Goal: Information Seeking & Learning: Understand process/instructions

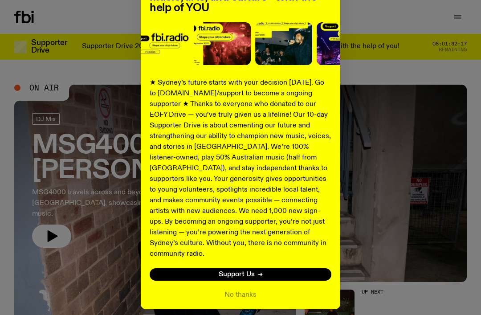
scroll to position [101, 0]
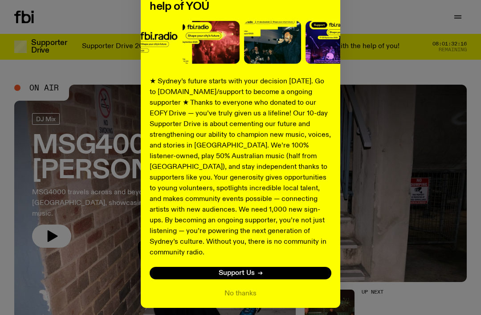
click at [245, 288] on button "No thanks" at bounding box center [241, 293] width 32 height 11
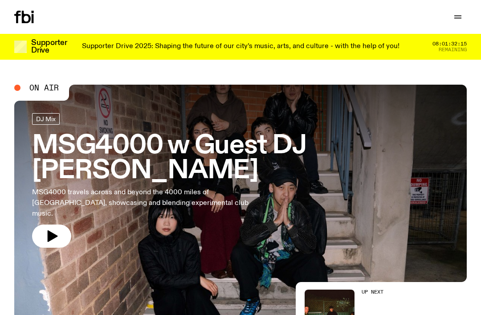
click at [458, 21] on icon "button" at bounding box center [458, 17] width 11 height 11
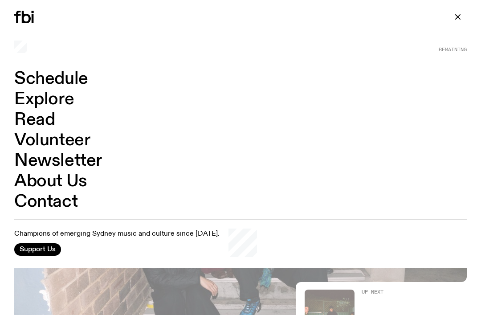
click at [24, 82] on link "Schedule" at bounding box center [51, 78] width 74 height 17
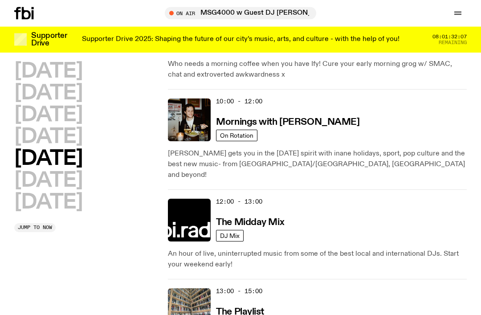
scroll to position [157, 0]
click at [19, 12] on icon at bounding box center [24, 13] width 20 height 12
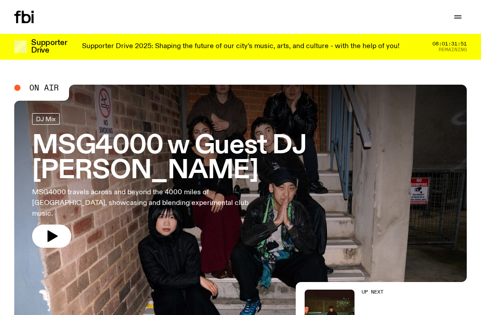
click at [453, 22] on button "button" at bounding box center [458, 17] width 18 height 12
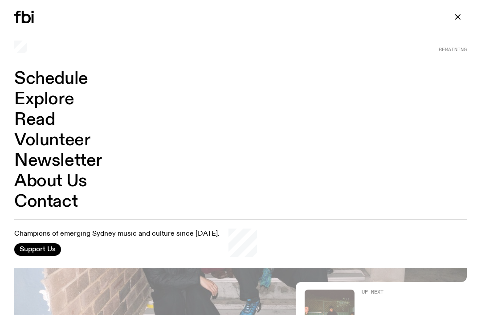
click at [460, 20] on icon "button" at bounding box center [458, 17] width 11 height 11
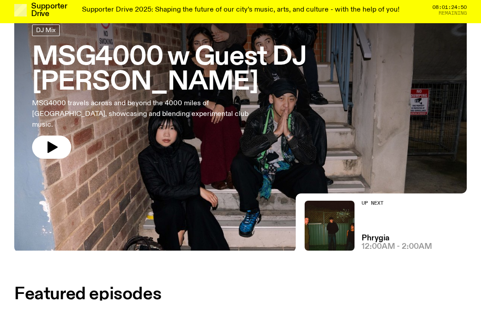
scroll to position [169, 0]
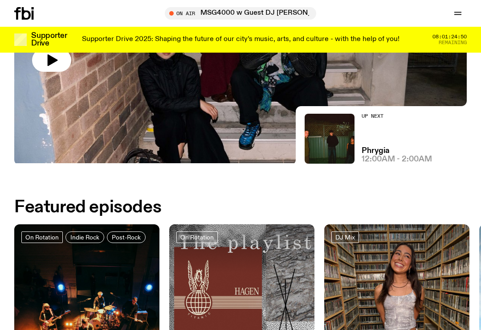
click at [457, 14] on icon "button" at bounding box center [458, 13] width 11 height 11
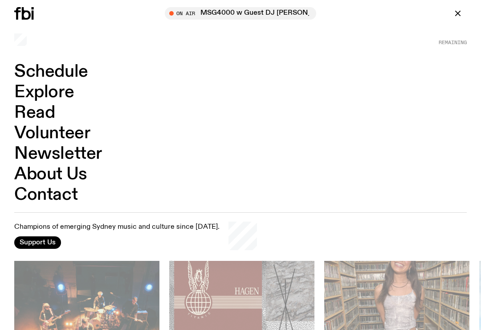
click at [31, 195] on link "Contact" at bounding box center [45, 194] width 63 height 17
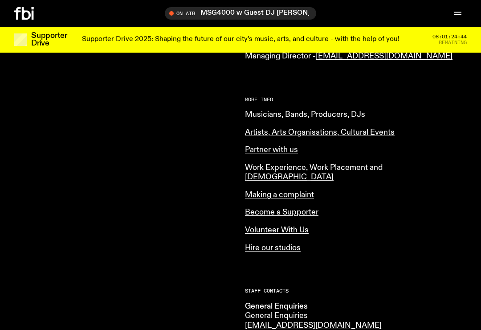
scroll to position [366, 0]
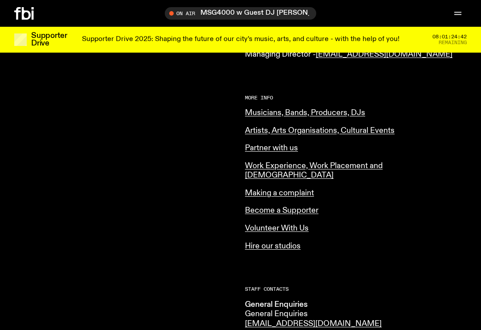
click at [364, 109] on link "Musicians, Bands, Producers, DJs" at bounding box center [305, 113] width 120 height 8
click at [320, 109] on link "Musicians, Bands, Producers, DJs" at bounding box center [305, 113] width 120 height 8
click at [340, 109] on link "Musicians, Bands, Producers, DJs" at bounding box center [305, 113] width 120 height 8
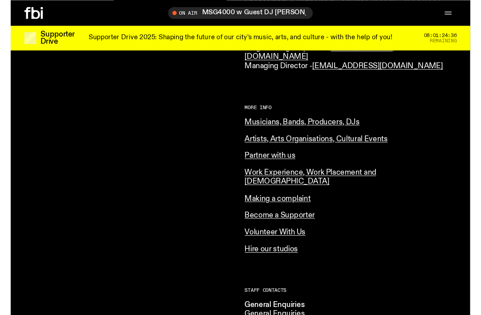
scroll to position [325, 0]
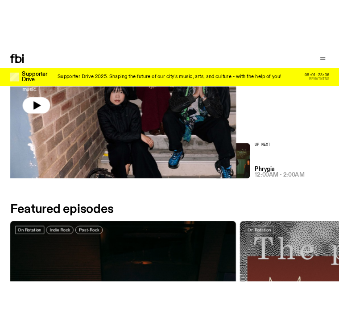
scroll to position [87, 0]
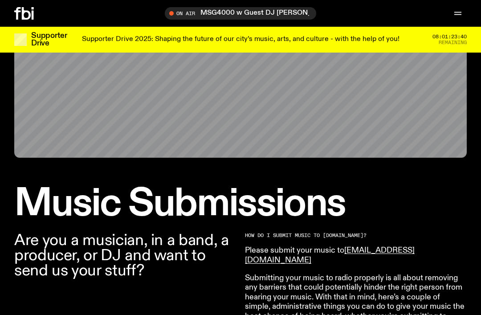
scroll to position [119, 0]
